Goal: Task Accomplishment & Management: Use online tool/utility

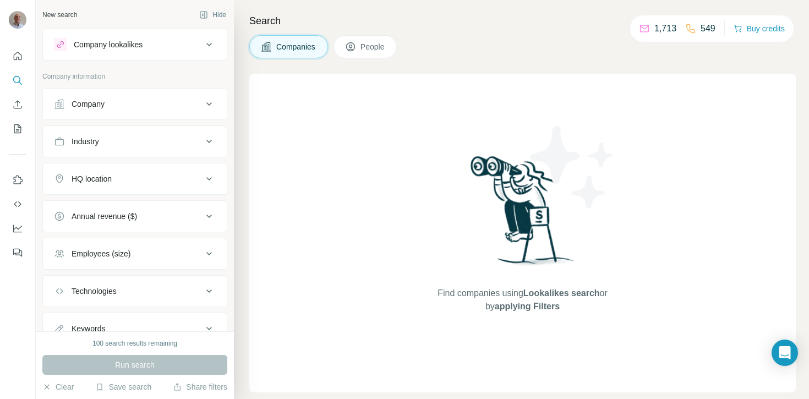
click at [297, 45] on span "Companies" at bounding box center [296, 46] width 40 height 11
click at [365, 41] on span "People" at bounding box center [372, 46] width 25 height 11
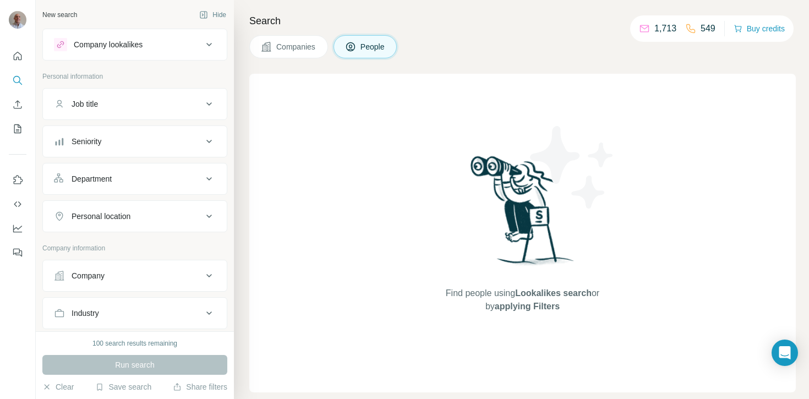
click at [292, 46] on span "Companies" at bounding box center [296, 46] width 40 height 11
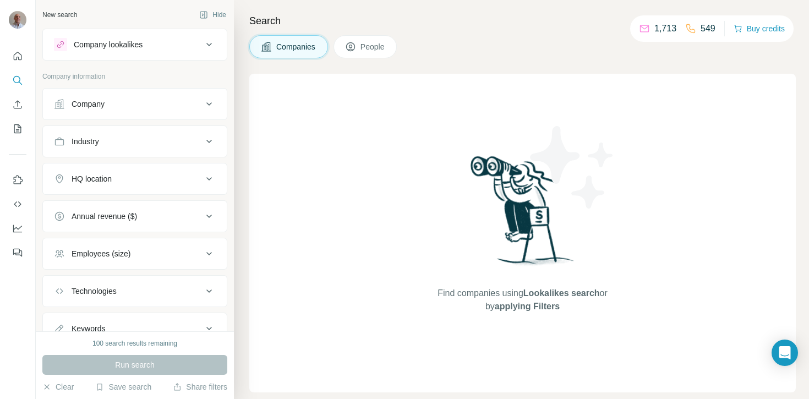
click at [342, 138] on div "Find companies using Lookalikes search or by applying Filters" at bounding box center [522, 233] width 546 height 319
click at [17, 74] on button "Search" at bounding box center [18, 80] width 18 height 20
click at [131, 103] on div "Company" at bounding box center [128, 103] width 149 height 11
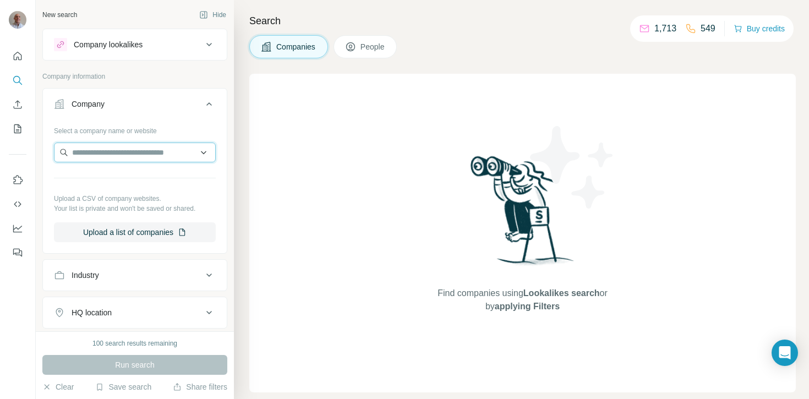
click at [120, 151] on input "text" at bounding box center [135, 152] width 162 height 20
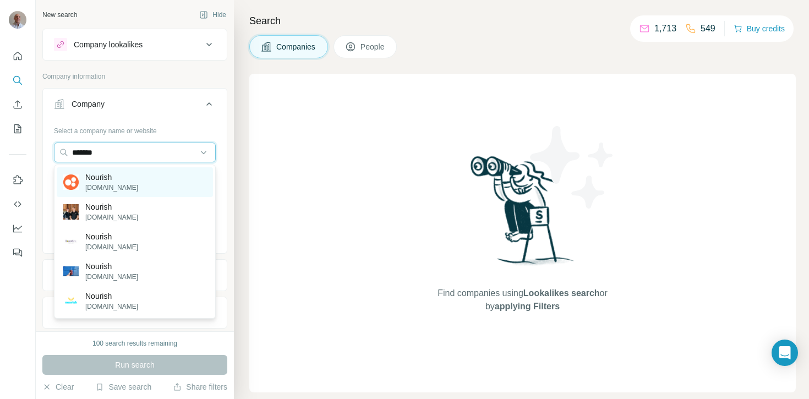
type input "*******"
click at [119, 181] on p "Nourish" at bounding box center [111, 177] width 53 height 11
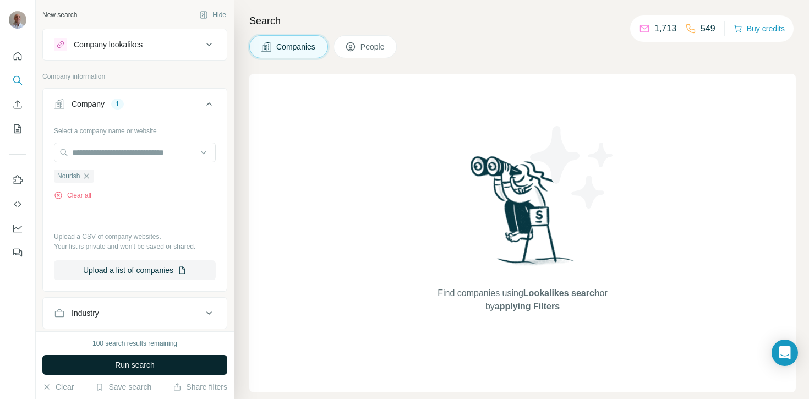
click at [153, 366] on span "Run search" at bounding box center [135, 364] width 40 height 11
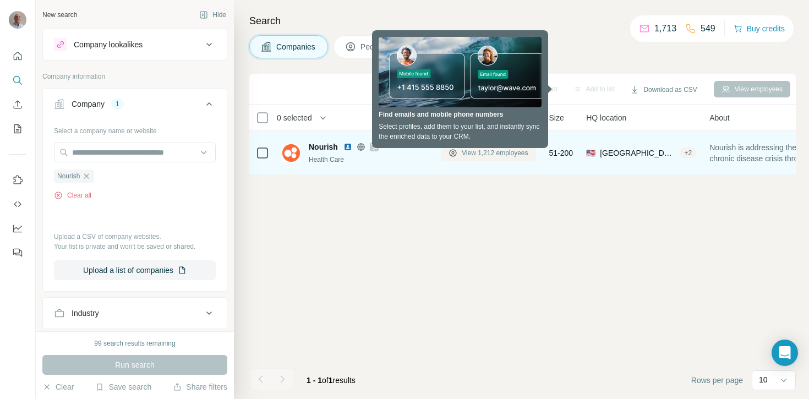
click at [506, 152] on span "View 1,212 employees" at bounding box center [495, 153] width 67 height 10
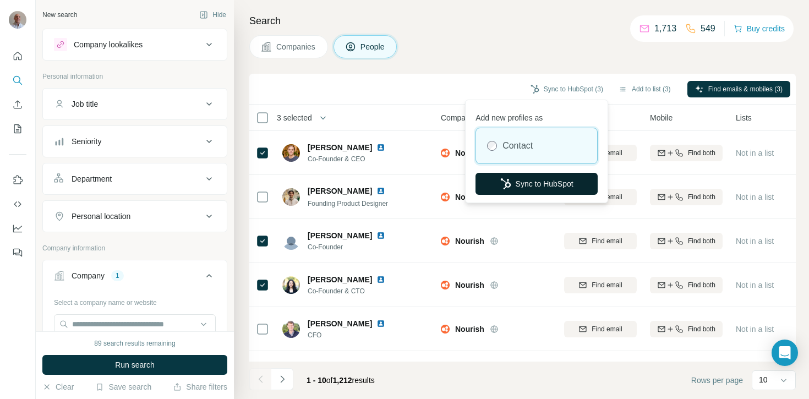
click at [536, 185] on button "Sync to HubSpot" at bounding box center [536, 184] width 122 height 22
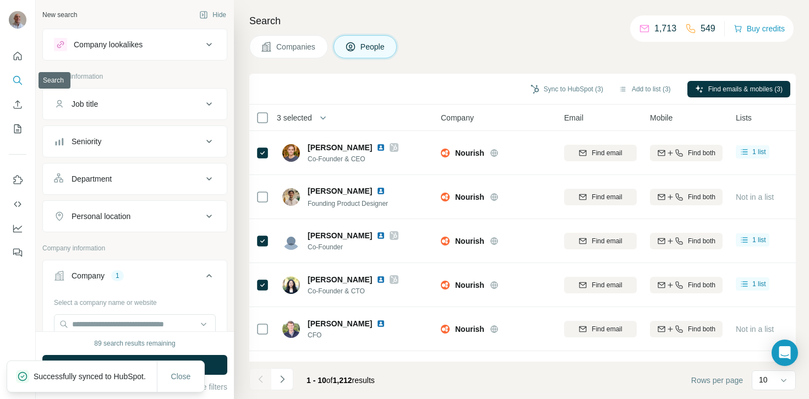
click at [17, 81] on icon "Search" at bounding box center [17, 80] width 11 height 11
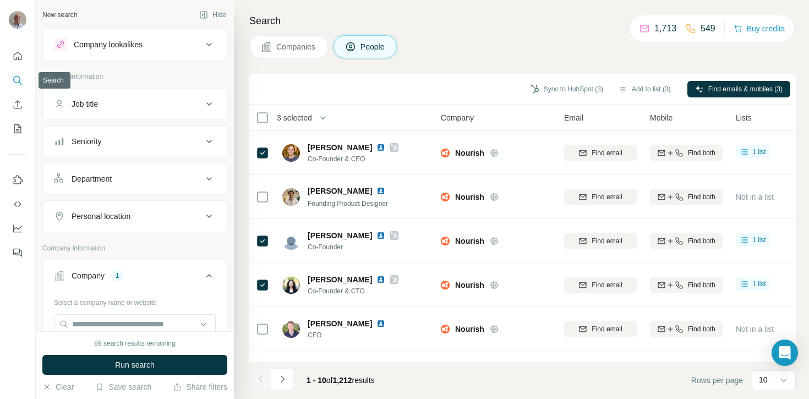
click at [17, 80] on icon "Search" at bounding box center [17, 80] width 11 height 11
click at [20, 50] on button "Quick start" at bounding box center [18, 56] width 18 height 20
